Goal: Check status: Check status

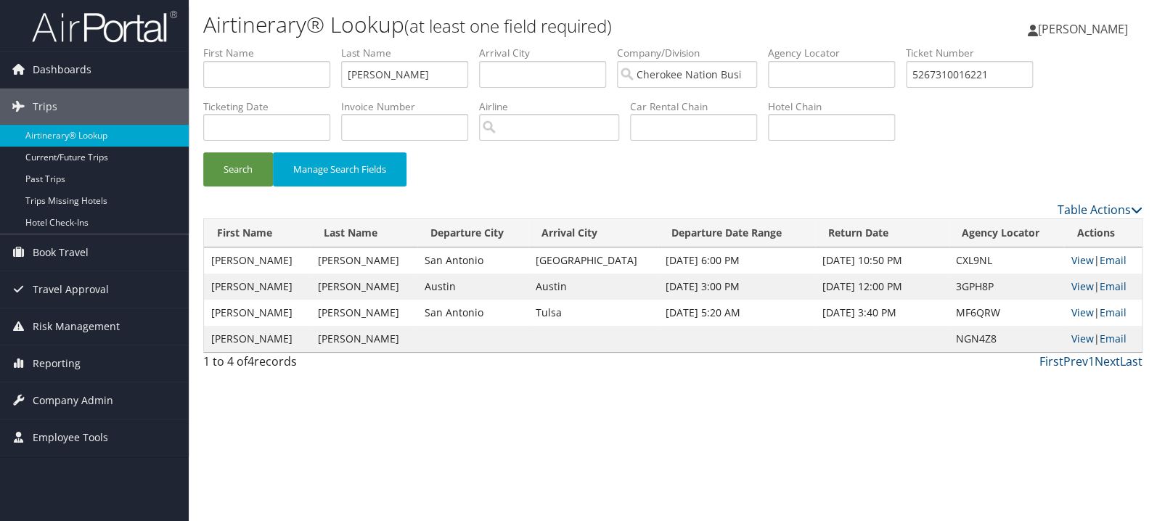
type input "5267310016221"
drag, startPoint x: 409, startPoint y: 68, endPoint x: 274, endPoint y: 74, distance: 135.1
click at [341, 74] on input "[PERSON_NAME]" at bounding box center [404, 74] width 127 height 27
click at [203, 152] on button "Search" at bounding box center [238, 169] width 70 height 34
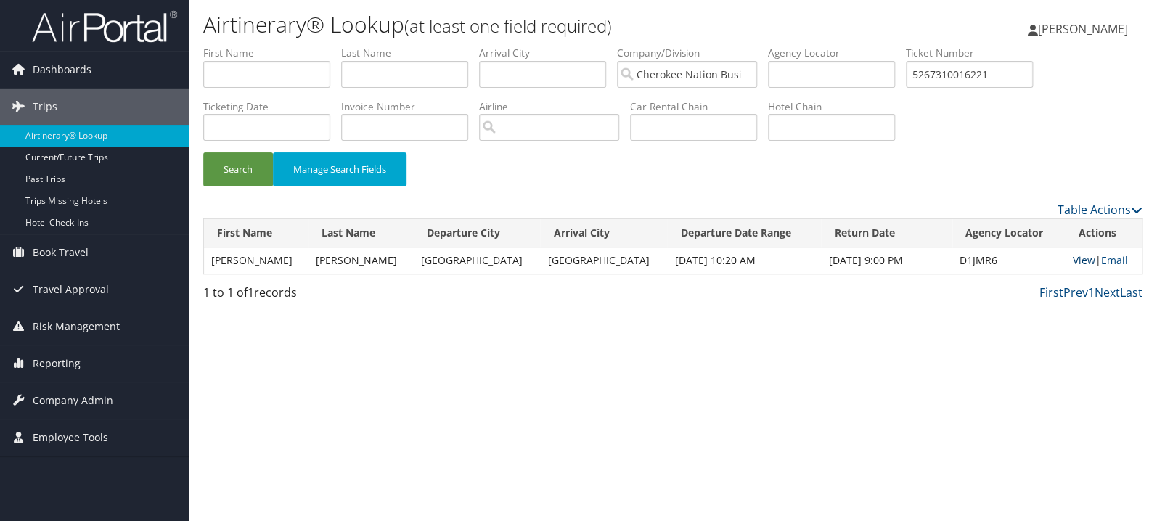
click at [1073, 261] on link "View" at bounding box center [1084, 260] width 23 height 14
click at [428, 62] on input "text" at bounding box center [404, 74] width 127 height 27
type input "brothers"
click at [203, 152] on button "Search" at bounding box center [238, 169] width 70 height 34
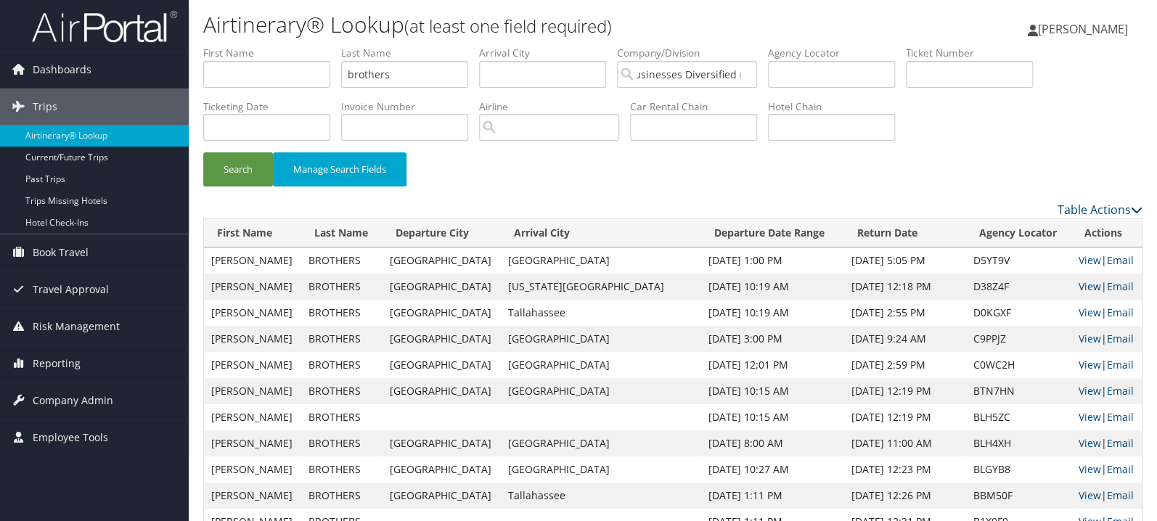
click at [1078, 289] on link "View" at bounding box center [1089, 286] width 23 height 14
drag, startPoint x: 393, startPoint y: 75, endPoint x: 253, endPoint y: 76, distance: 140.1
click at [341, 76] on input "brothers" at bounding box center [404, 74] width 127 height 27
type input "s"
click at [203, 152] on button "Search" at bounding box center [238, 169] width 70 height 34
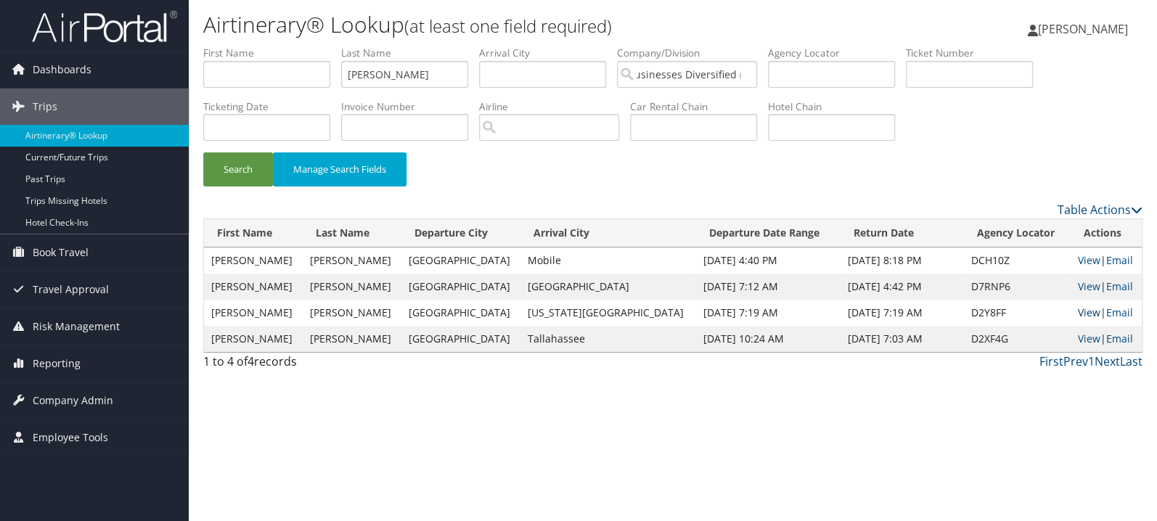
click at [1077, 311] on link "View" at bounding box center [1088, 313] width 23 height 14
drag, startPoint x: 388, startPoint y: 74, endPoint x: 252, endPoint y: 74, distance: 136.5
click at [341, 74] on input "casucci" at bounding box center [404, 74] width 127 height 27
type input "bonman"
click at [203, 152] on button "Search" at bounding box center [238, 169] width 70 height 34
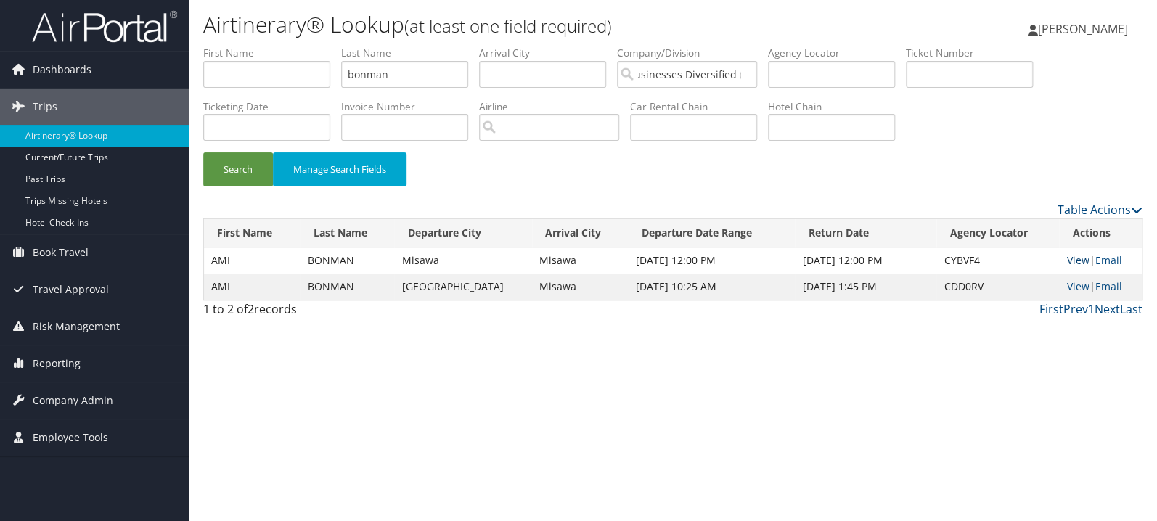
click at [1074, 262] on link "View" at bounding box center [1077, 260] width 23 height 14
click at [437, 68] on input "bonman" at bounding box center [404, 74] width 127 height 27
type input "birmingham"
click at [203, 152] on button "Search" at bounding box center [238, 169] width 70 height 34
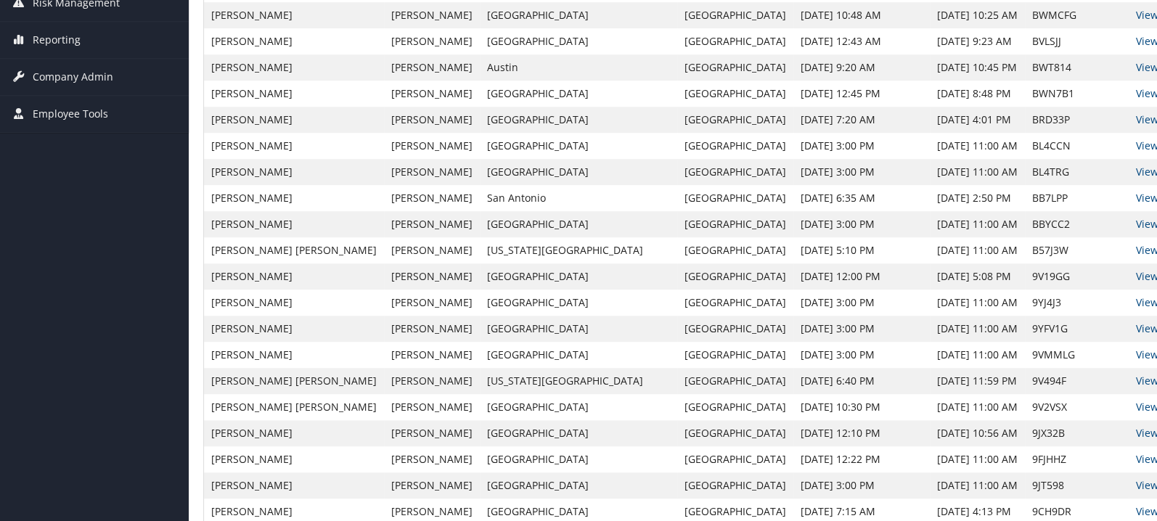
scroll to position [385, 0]
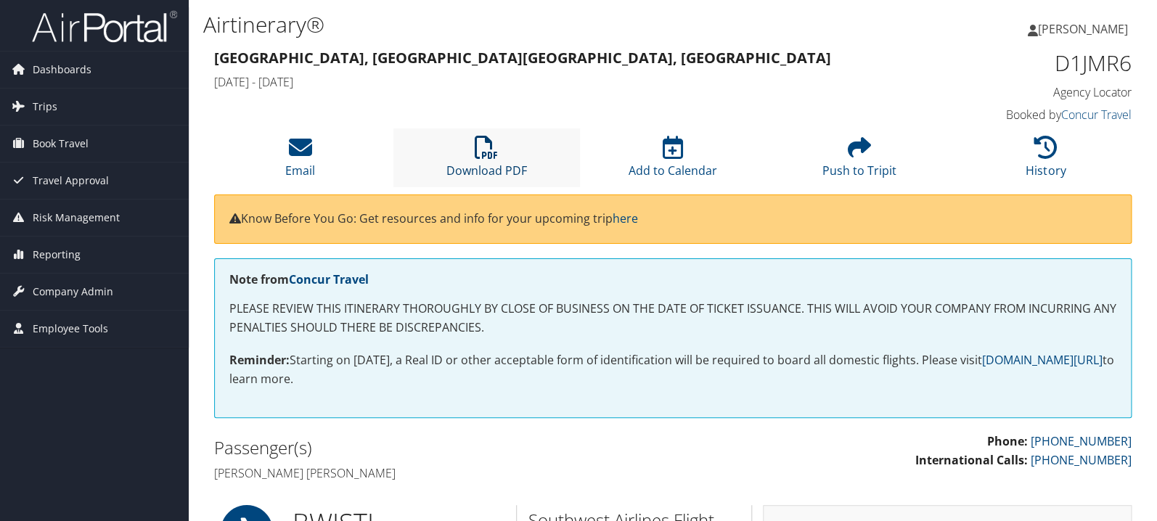
click at [495, 153] on icon at bounding box center [486, 147] width 23 height 23
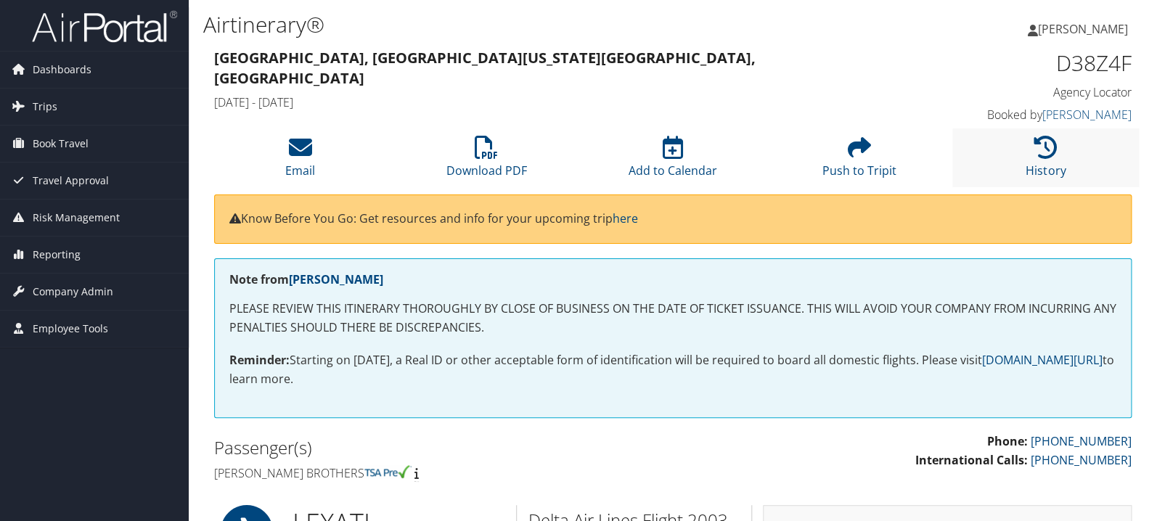
click at [1044, 160] on li "History" at bounding box center [1045, 157] width 187 height 59
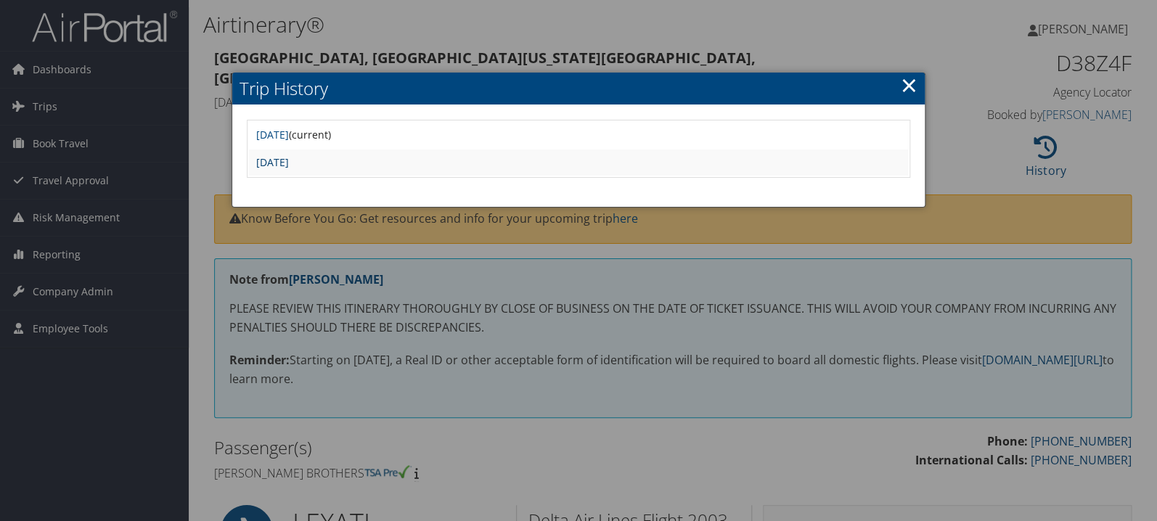
click at [289, 159] on link "Wed Aug 13 13:35:03 MDT 2025" at bounding box center [272, 162] width 33 height 14
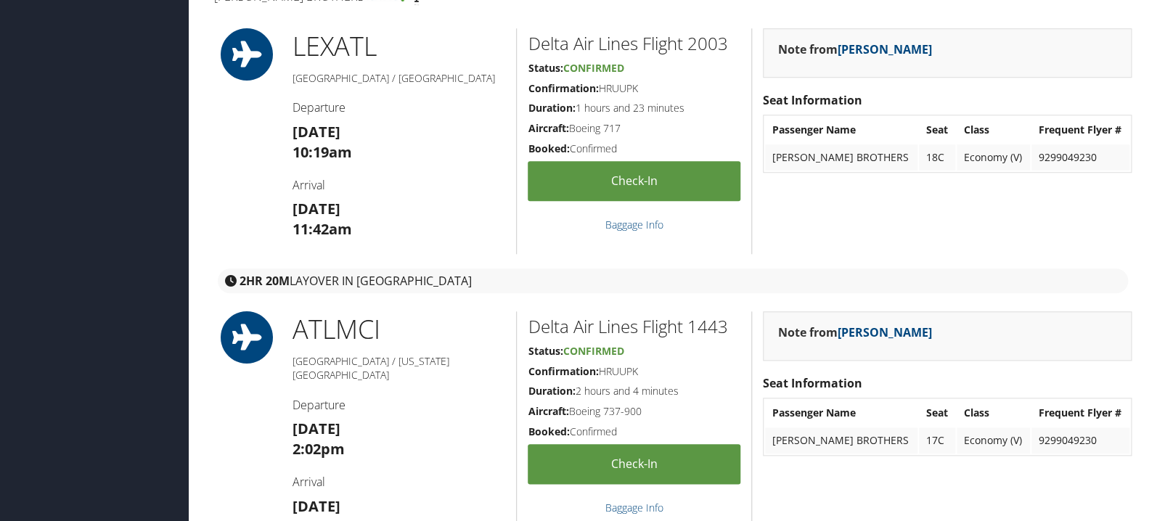
scroll to position [385, 0]
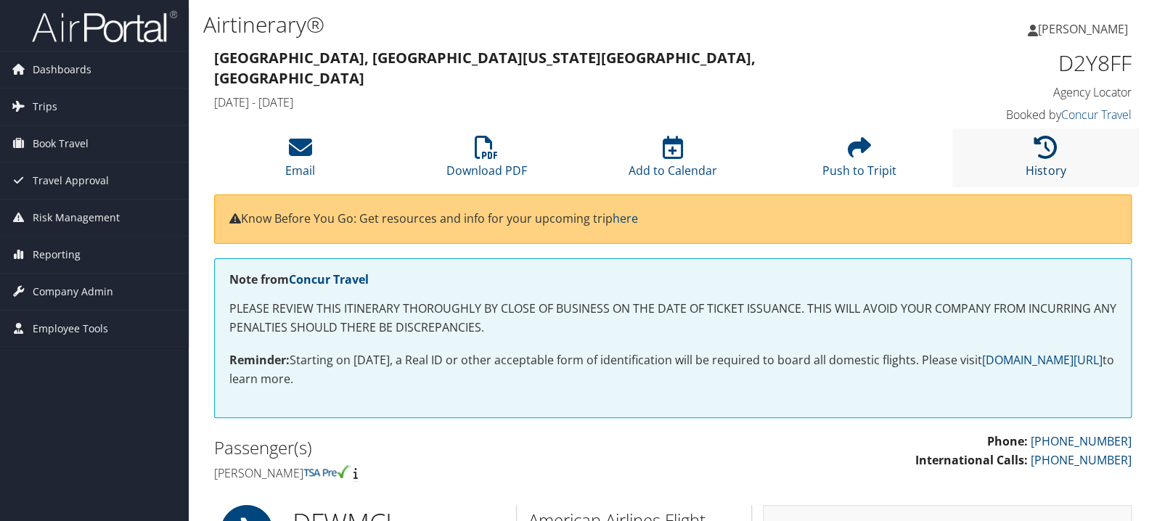
click at [1057, 147] on icon at bounding box center [1045, 147] width 23 height 23
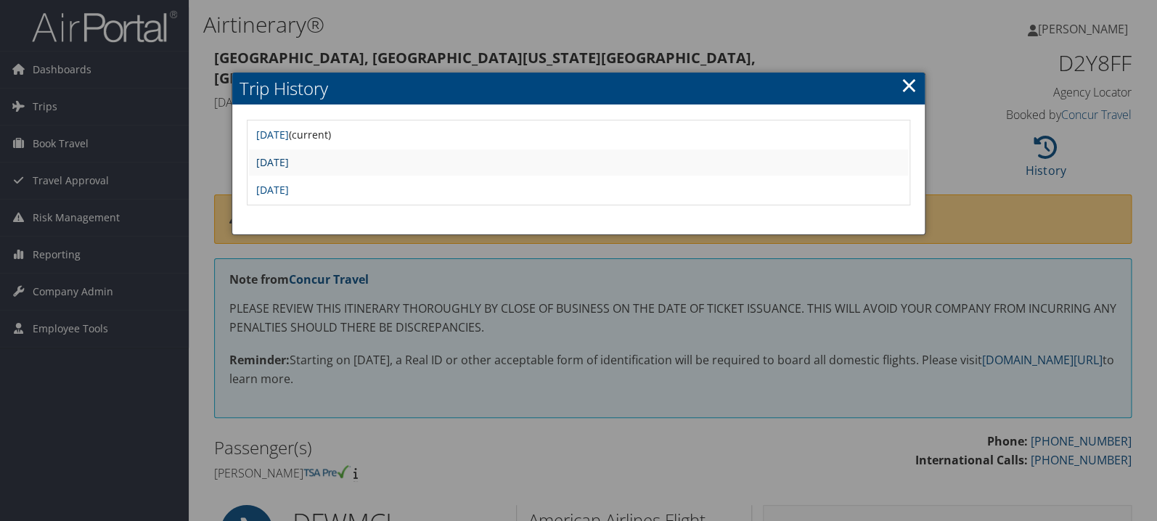
click at [289, 158] on link "Tue Aug 12 13:22:06 MDT 2025" at bounding box center [272, 162] width 33 height 14
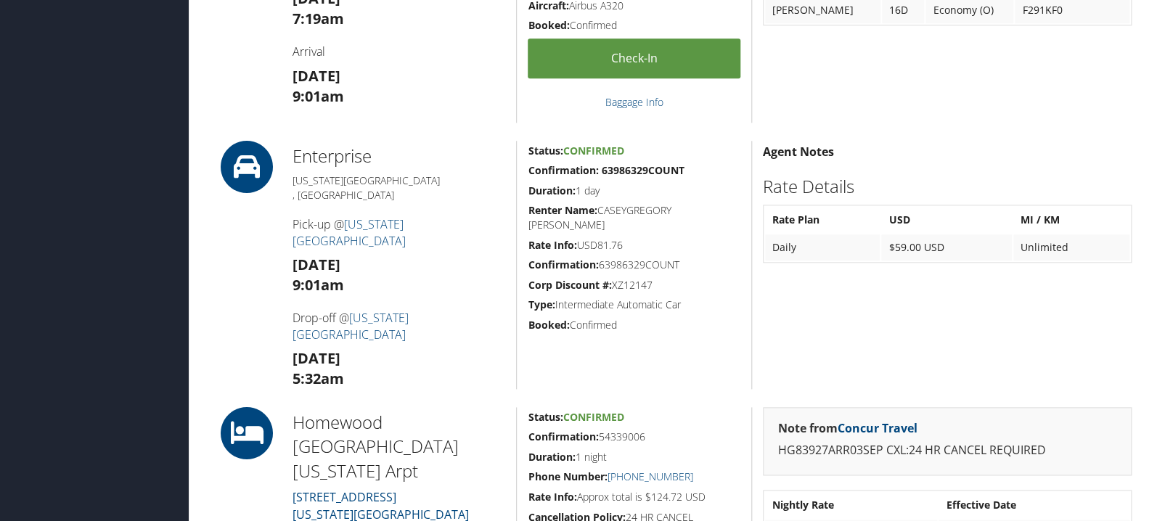
scroll to position [692, 0]
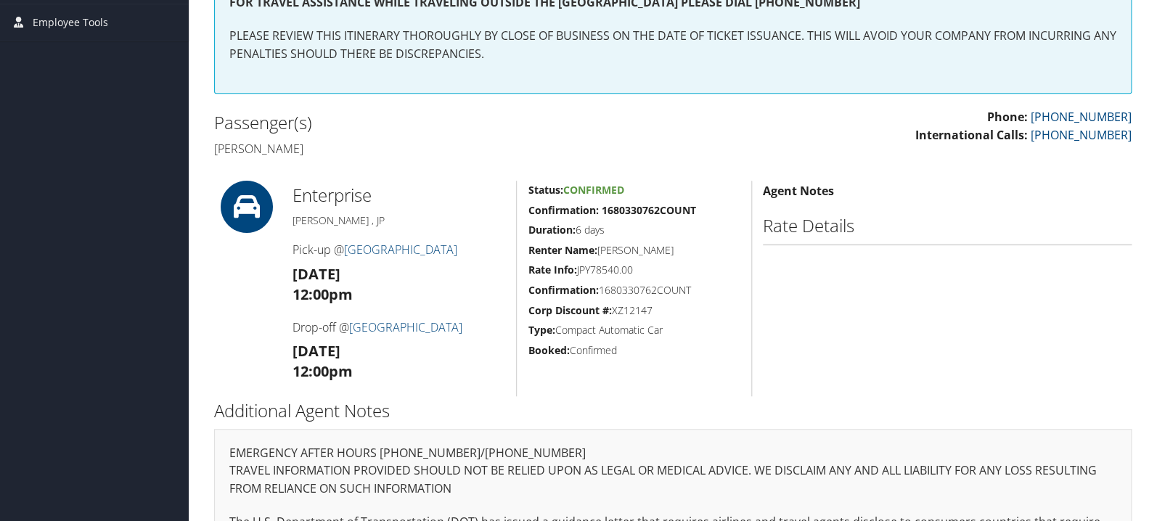
scroll to position [308, 0]
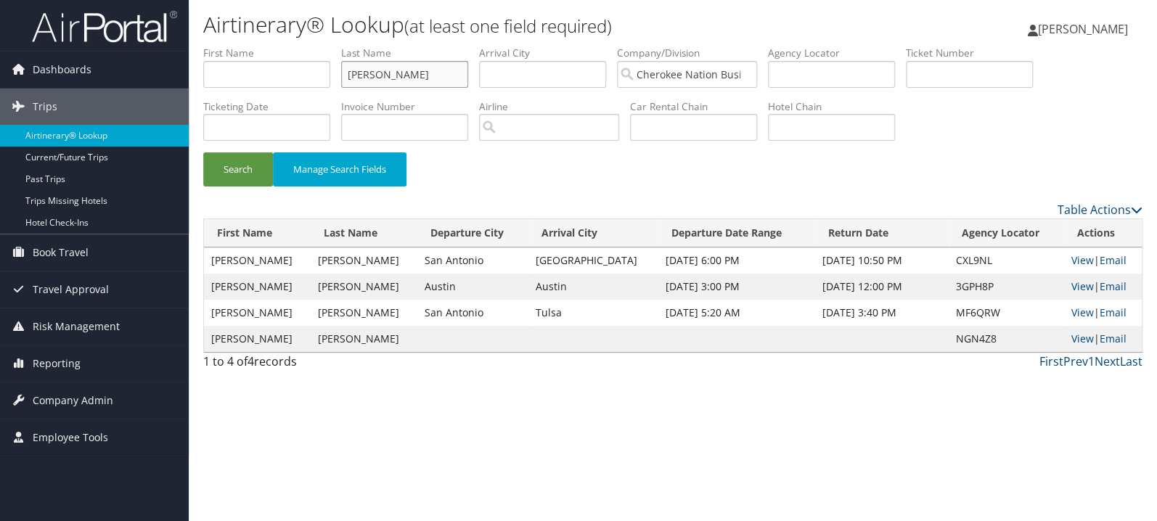
click at [421, 74] on input "[PERSON_NAME]" at bounding box center [404, 74] width 127 height 27
click at [420, 74] on input "[PERSON_NAME]" at bounding box center [404, 74] width 127 height 27
click at [968, 67] on input "text" at bounding box center [969, 74] width 127 height 27
paste input "0017309742741"
type input "0017309742741"
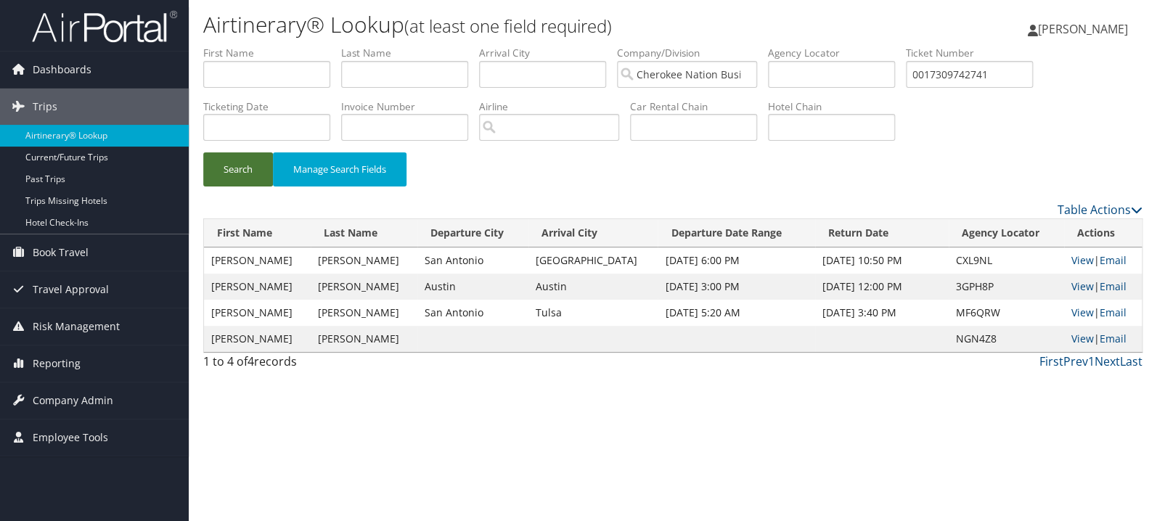
click at [240, 157] on button "Search" at bounding box center [238, 169] width 70 height 34
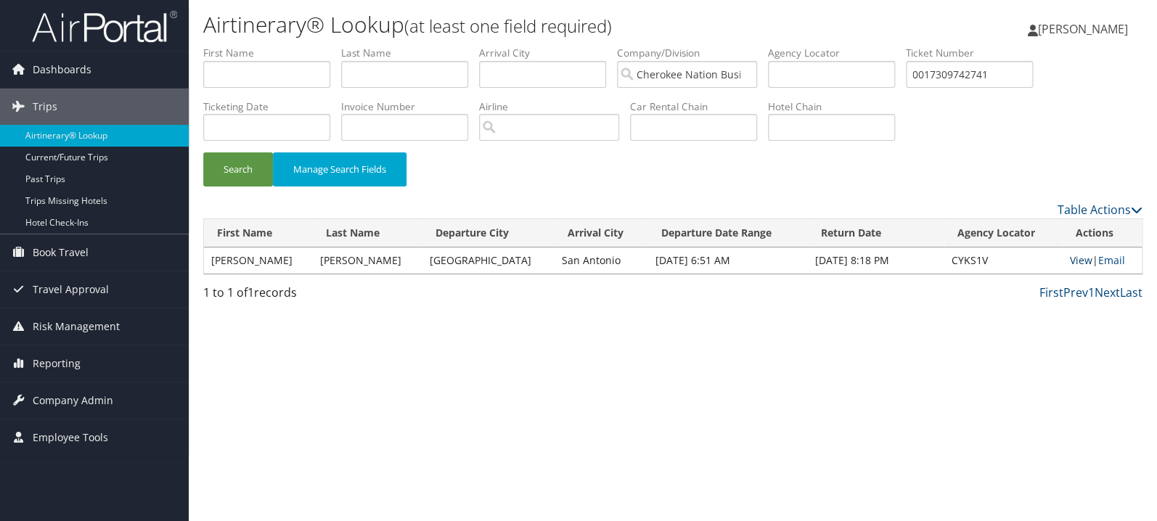
click at [1070, 260] on link "View" at bounding box center [1081, 260] width 23 height 14
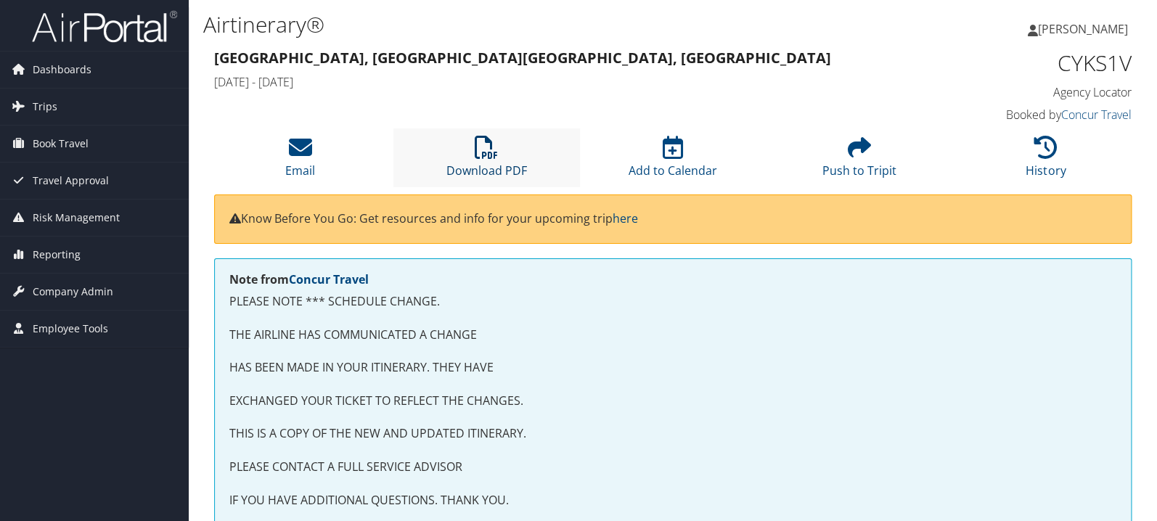
click at [480, 147] on icon at bounding box center [486, 147] width 23 height 23
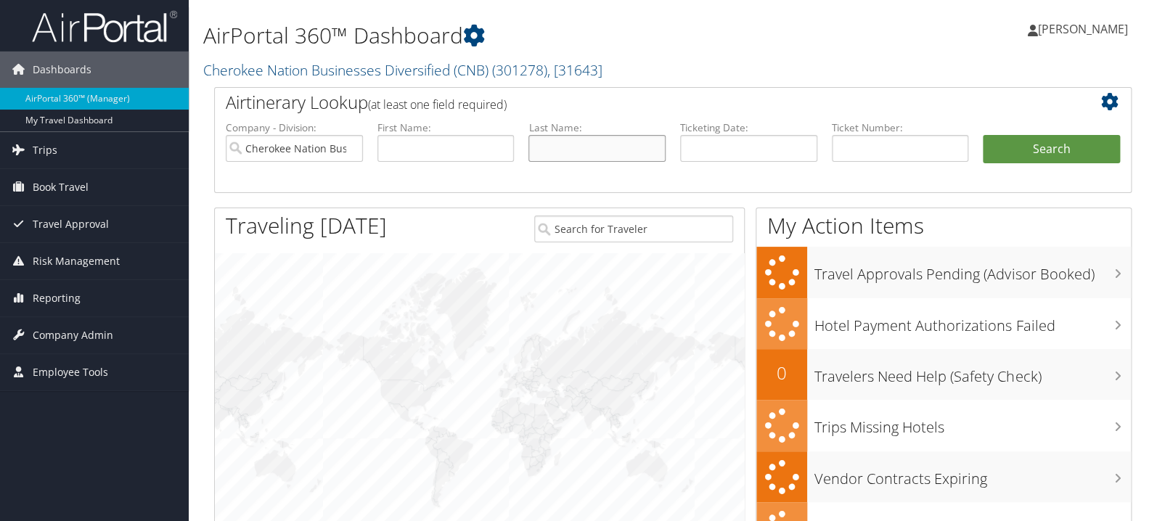
click at [563, 144] on input "text" at bounding box center [596, 148] width 137 height 27
type input "barghouti"
click at [983, 135] on button "Search" at bounding box center [1051, 149] width 137 height 29
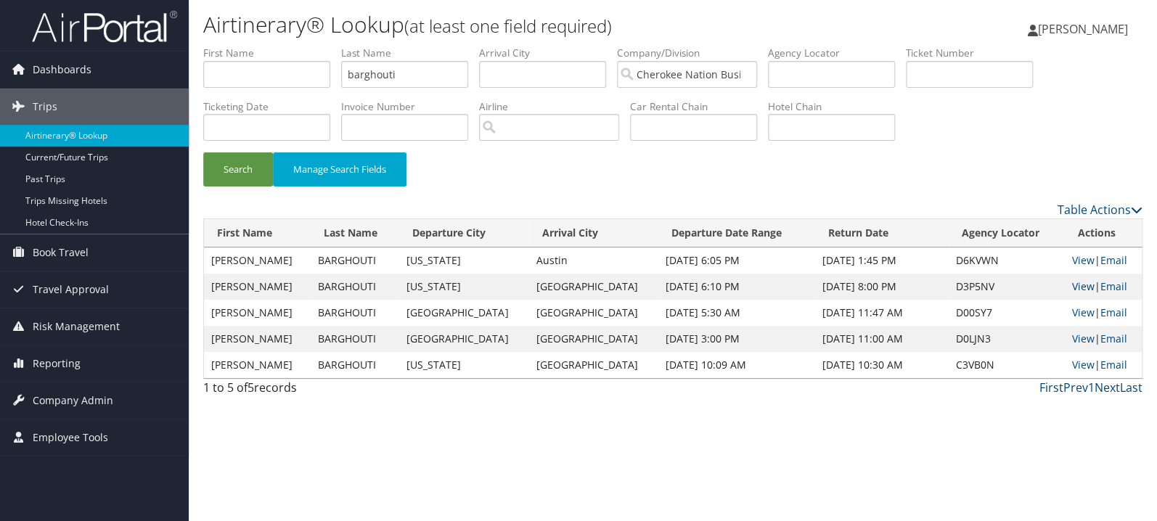
click at [1072, 293] on link "View" at bounding box center [1082, 286] width 23 height 14
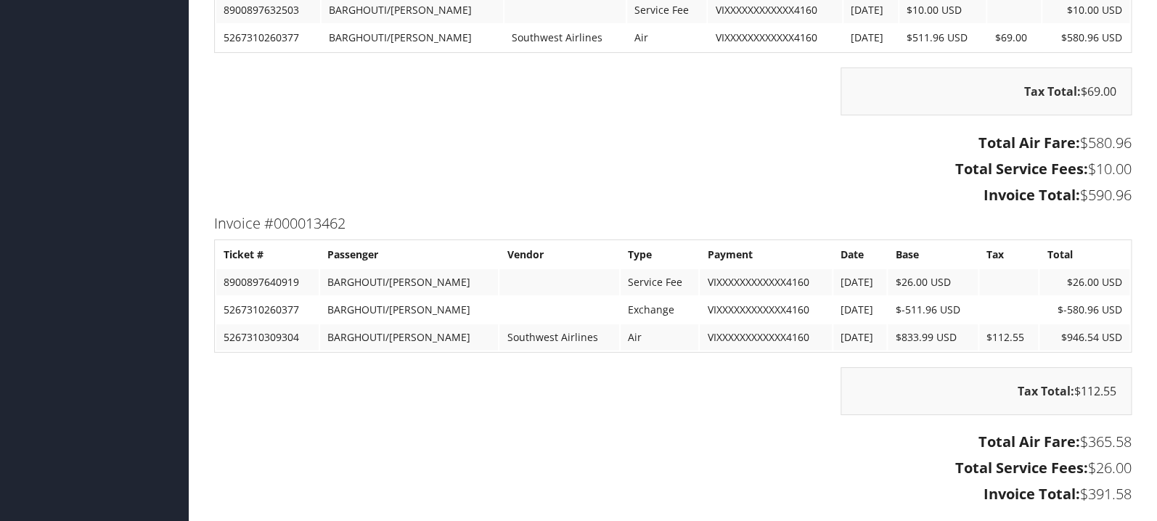
scroll to position [2252, 0]
